Goal: Information Seeking & Learning: Learn about a topic

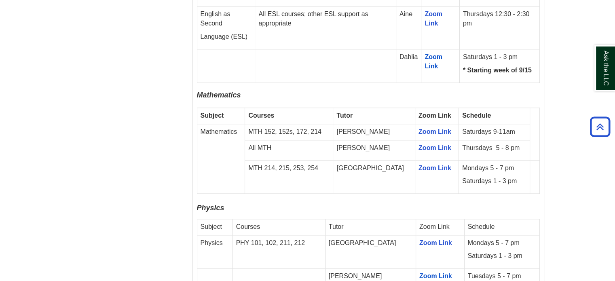
scroll to position [1051, 0]
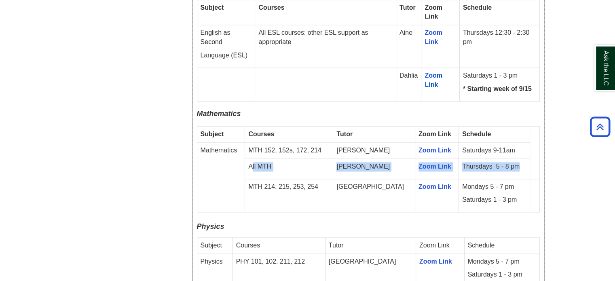
drag, startPoint x: 259, startPoint y: 124, endPoint x: 505, endPoint y: 123, distance: 246.5
click at [505, 158] on tr "All MTH [PERSON_NAME] Zoom Link Thursdays 5 - 8 pm" at bounding box center [368, 168] width 342 height 20
click at [505, 158] on td "Thursdays 5 - 8 pm" at bounding box center [493, 168] width 71 height 20
drag, startPoint x: 263, startPoint y: 128, endPoint x: 289, endPoint y: 127, distance: 25.1
click at [289, 162] on p "All MTH" at bounding box center [288, 166] width 81 height 9
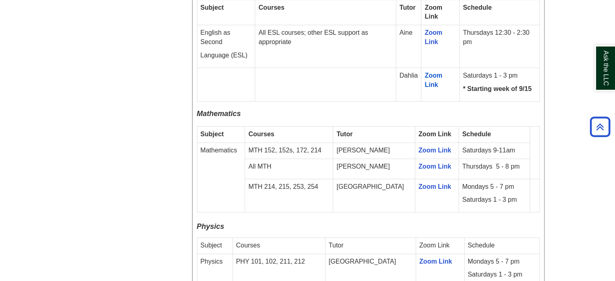
click at [289, 162] on p "All MTH" at bounding box center [288, 166] width 81 height 9
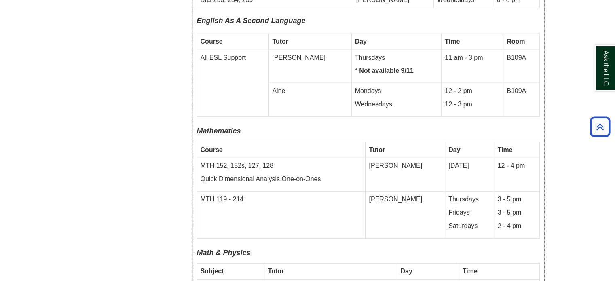
scroll to position [2142, 0]
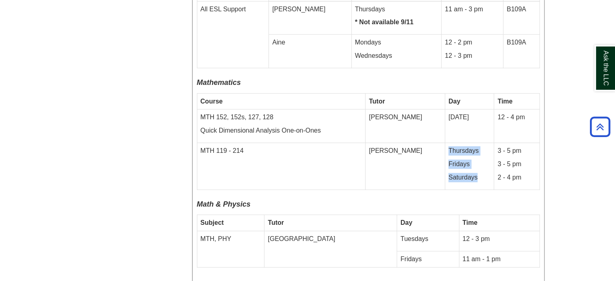
drag, startPoint x: 437, startPoint y: 106, endPoint x: 468, endPoint y: 134, distance: 41.2
click at [468, 143] on td "Thursdays Fridays Saturdays" at bounding box center [469, 166] width 49 height 47
click at [468, 173] on p "Saturdays" at bounding box center [469, 177] width 42 height 9
drag, startPoint x: 228, startPoint y: 107, endPoint x: 233, endPoint y: 107, distance: 5.3
click at [233, 143] on td "MTH 119 - 214" at bounding box center [281, 166] width 169 height 47
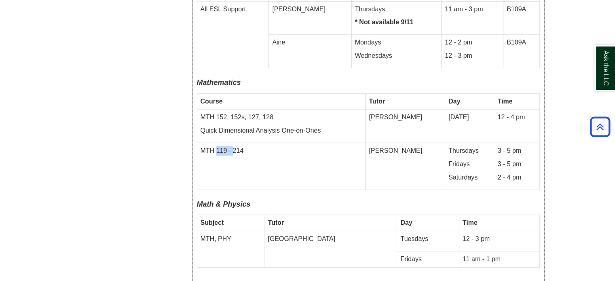
click at [233, 143] on td "MTH 119 - 214" at bounding box center [281, 166] width 169 height 47
drag, startPoint x: 216, startPoint y: 105, endPoint x: 247, endPoint y: 108, distance: 31.6
click at [247, 143] on td "MTH 119 - 214" at bounding box center [281, 166] width 169 height 47
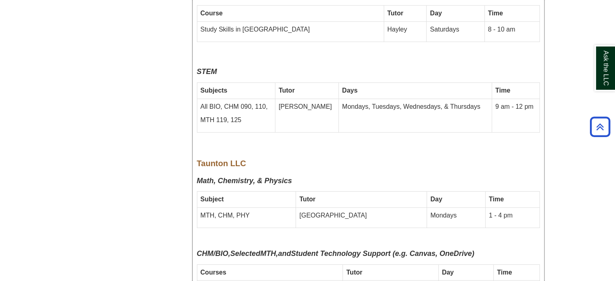
scroll to position [2627, 0]
drag, startPoint x: 223, startPoint y: 76, endPoint x: 239, endPoint y: 76, distance: 16.2
click at [238, 115] on p "MTH 119, 125" at bounding box center [236, 119] width 72 height 9
click at [239, 115] on p "MTH 119, 125" at bounding box center [236, 119] width 72 height 9
drag, startPoint x: 328, startPoint y: 61, endPoint x: 469, endPoint y: 61, distance: 140.6
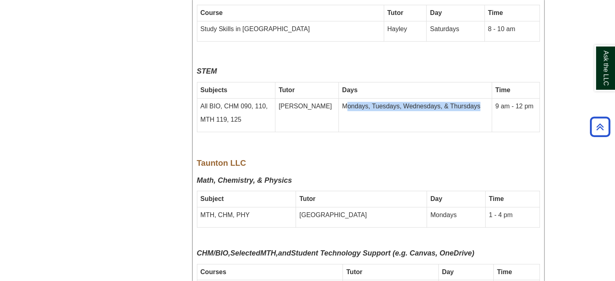
click at [469, 99] on td "Mondays, Tuesdays, Wednesdays, & Thursdays" at bounding box center [415, 116] width 153 height 34
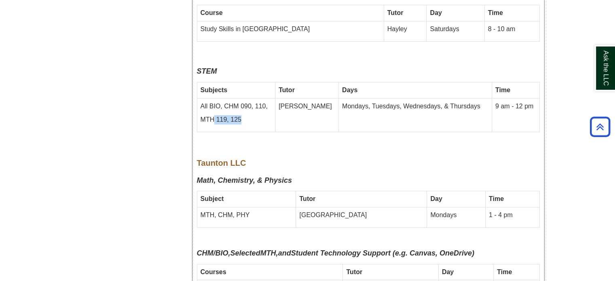
drag, startPoint x: 236, startPoint y: 74, endPoint x: 254, endPoint y: 74, distance: 18.2
click at [254, 115] on p "MTH 119, 125" at bounding box center [236, 119] width 72 height 9
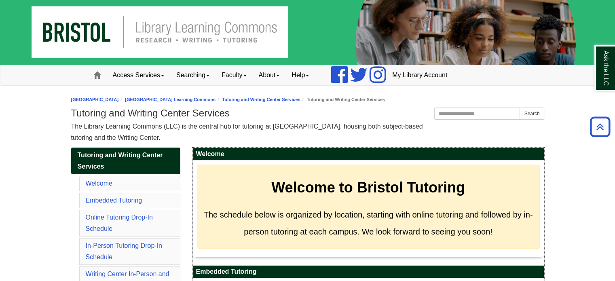
scroll to position [0, 0]
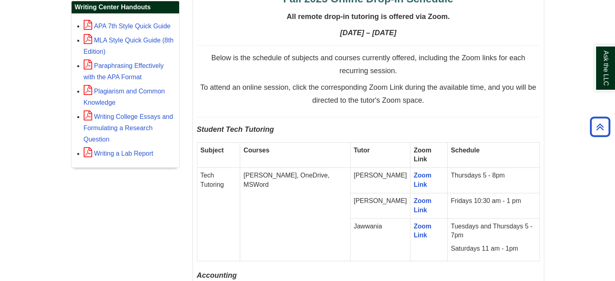
scroll to position [242, 0]
